Goal: Information Seeking & Learning: Understand process/instructions

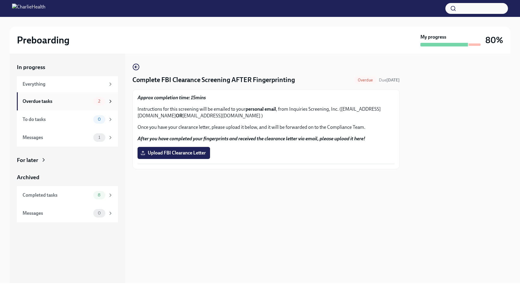
click at [85, 102] on div "Overdue tasks" at bounding box center [57, 101] width 68 height 7
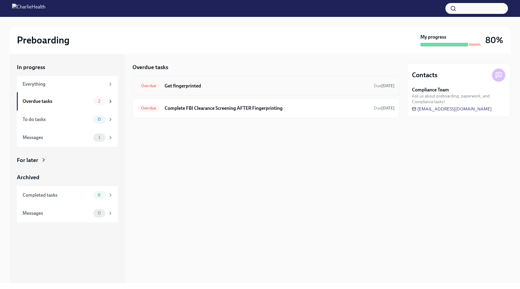
click at [214, 80] on div "Overdue Get fingerprinted Due [DATE]" at bounding box center [266, 86] width 267 height 20
click at [177, 87] on h6 "Get fingerprinted" at bounding box center [267, 86] width 205 height 7
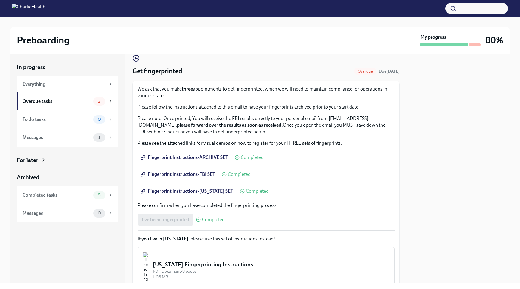
scroll to position [7, 0]
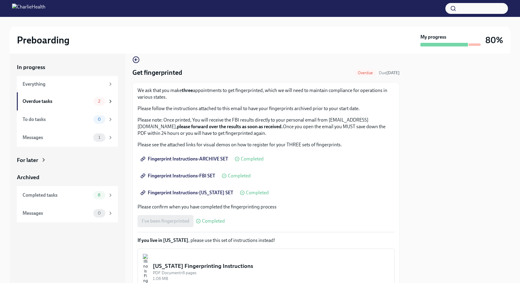
drag, startPoint x: 216, startPoint y: 128, endPoint x: 138, endPoint y: 127, distance: 78.0
click at [138, 127] on p "Please note: Once printed, You will receive the FBI results directly to your pe…" at bounding box center [266, 127] width 257 height 20
copy p "[EMAIL_ADDRESS][DOMAIN_NAME]"
